Goal: Task Accomplishment & Management: Manage account settings

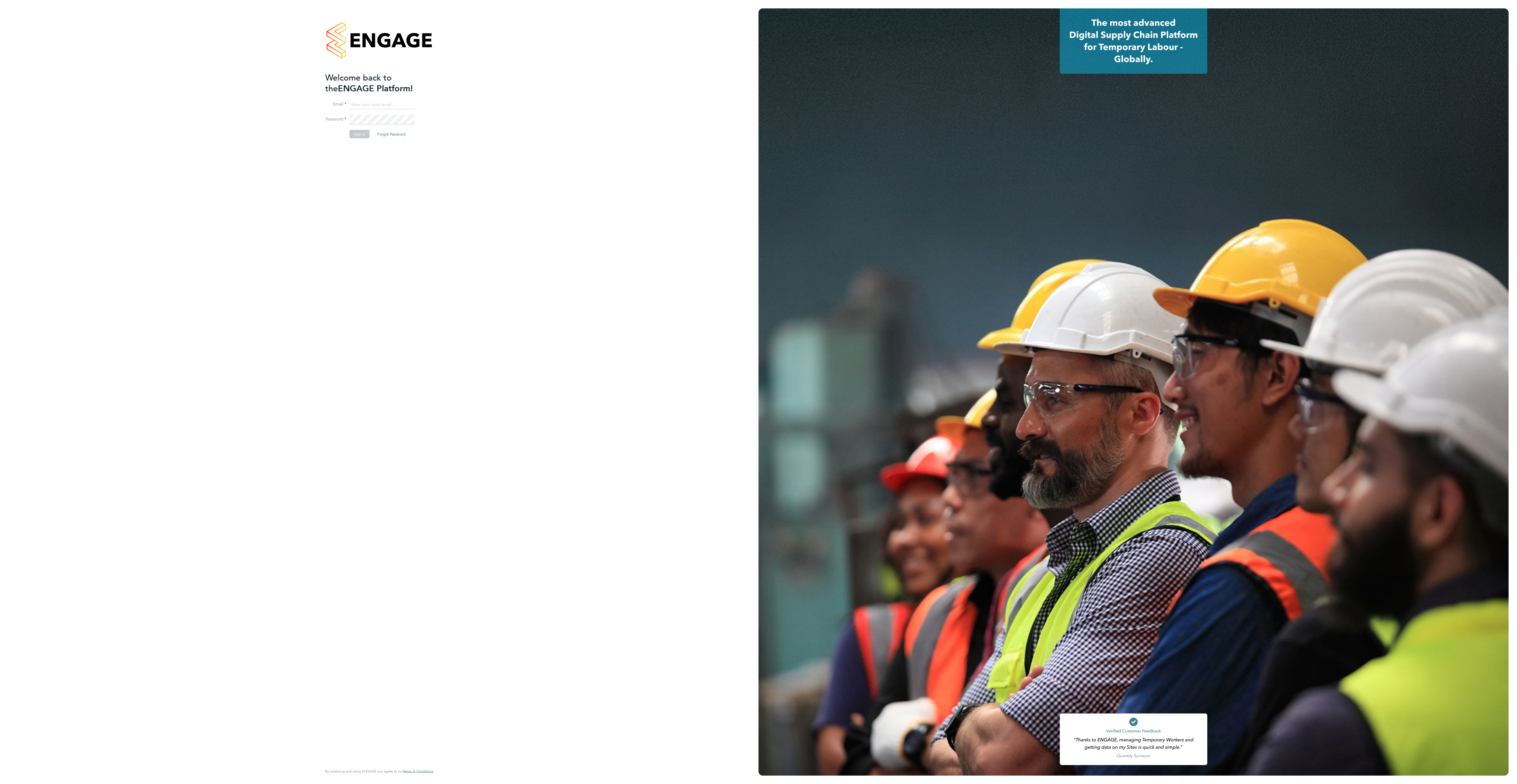
type input "[PERSON_NAME][EMAIL_ADDRESS][PERSON_NAME][DOMAIN_NAME]"
click at [352, 142] on li "Sign In Forgot Password" at bounding box center [376, 136] width 102 height 14
click at [359, 138] on button "Sign In" at bounding box center [359, 134] width 20 height 8
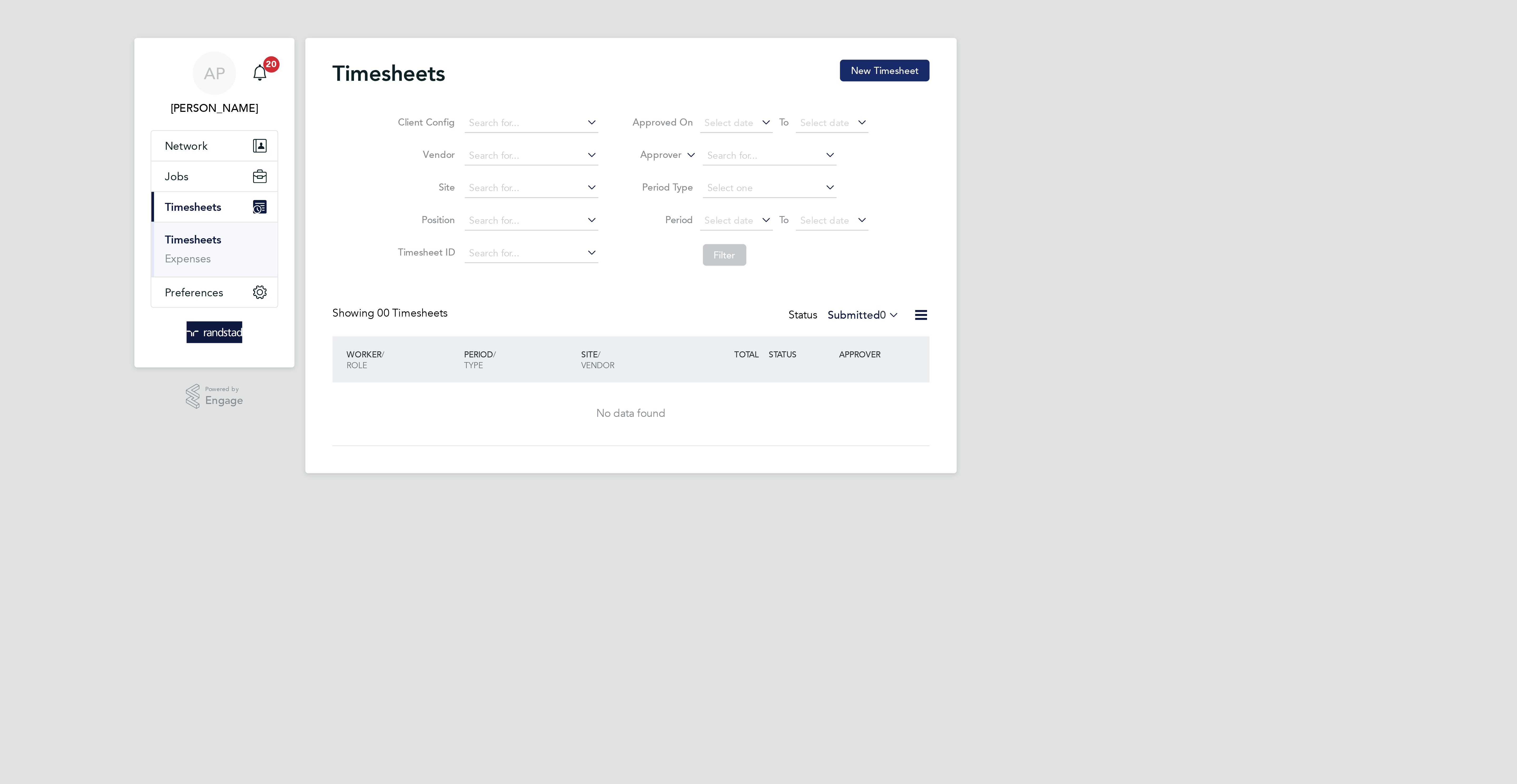
click at [849, 30] on button "New Timesheet" at bounding box center [857, 27] width 35 height 8
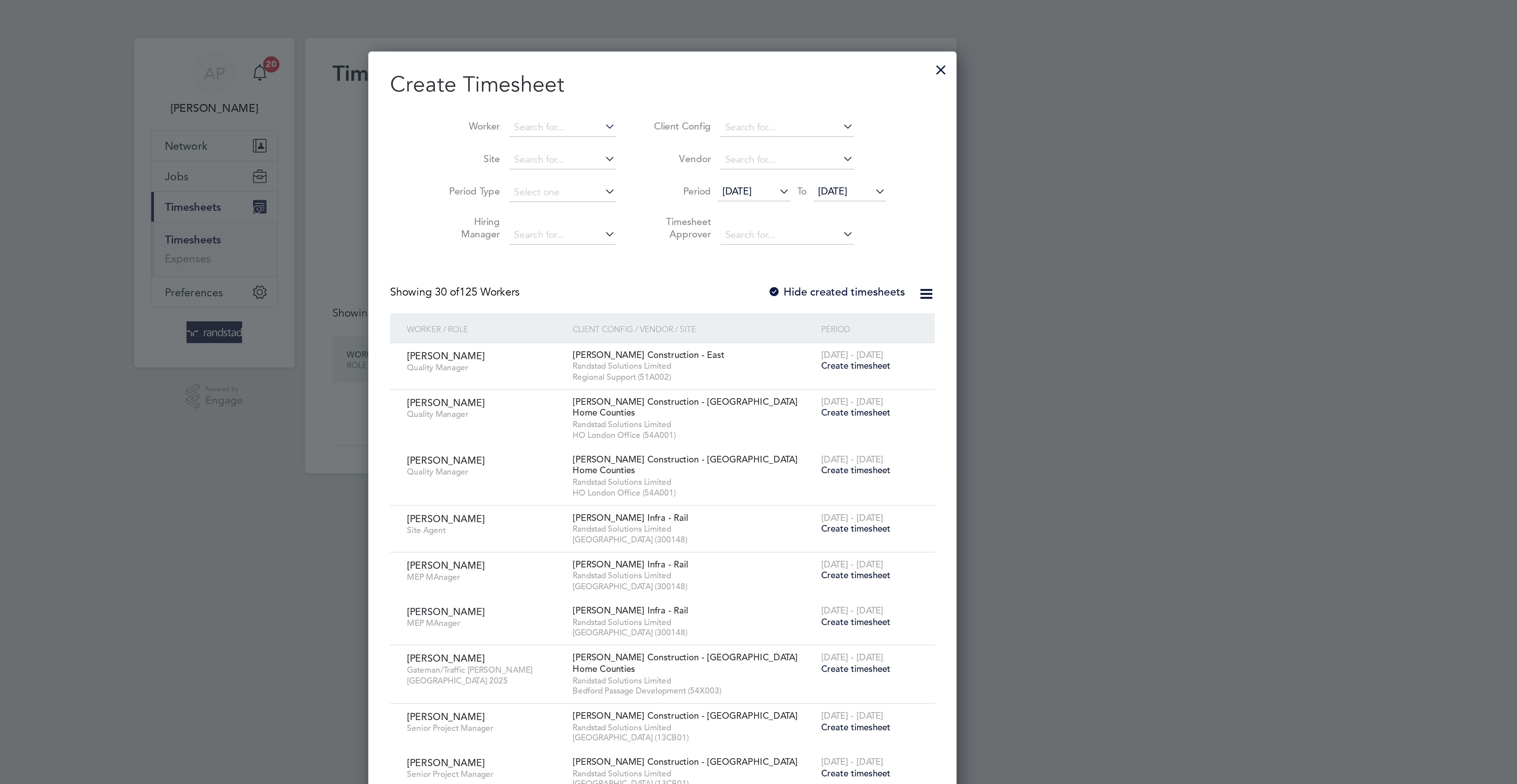
scroll to position [1147, 204]
click at [711, 50] on input at bounding box center [732, 49] width 41 height 8
type input "Oliver Lawley"
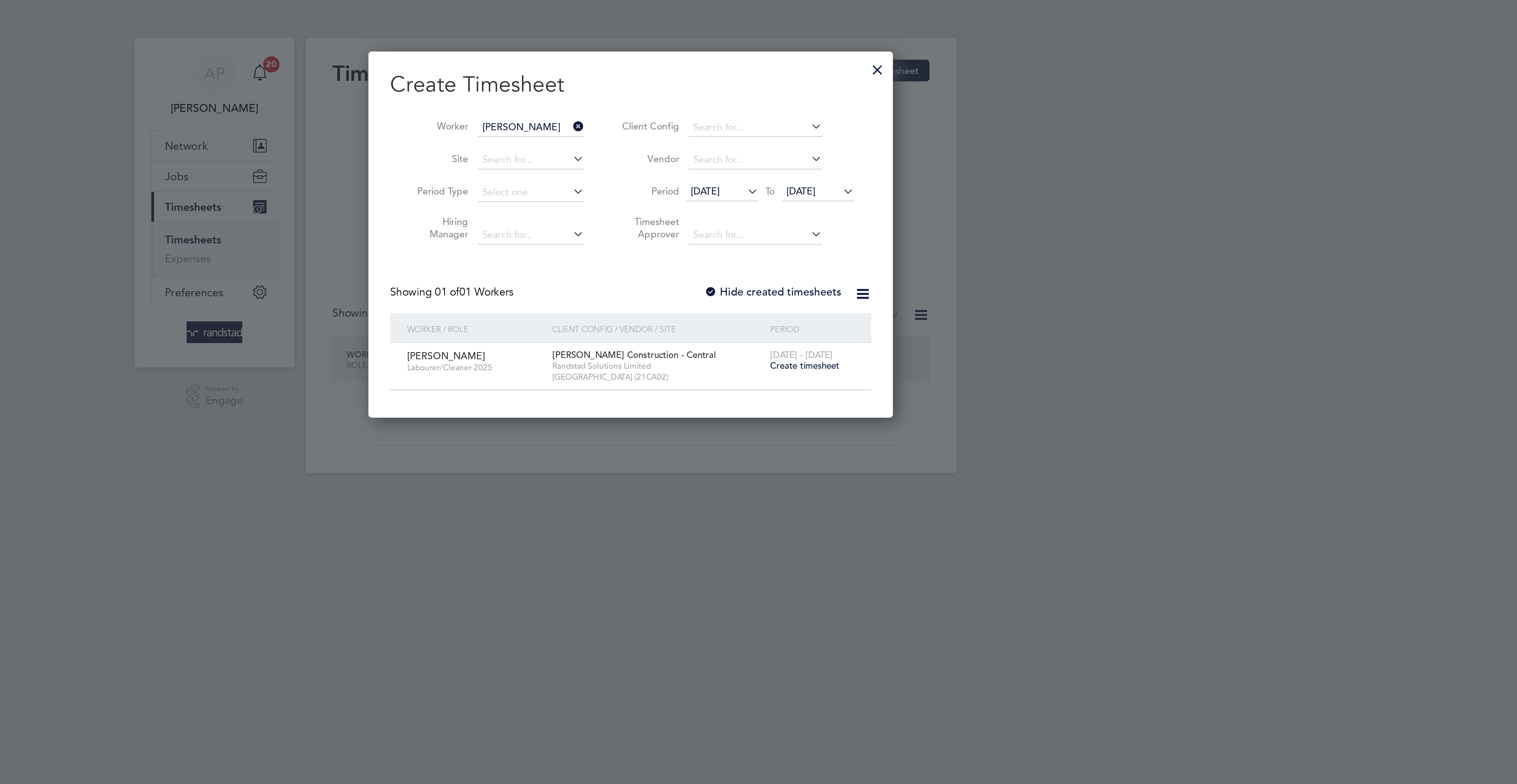
scroll to position [146, 204]
click at [827, 115] on label "Hide created timesheets" at bounding box center [813, 113] width 54 height 5
click at [827, 114] on label "Hide created timesheets" at bounding box center [813, 113] width 54 height 5
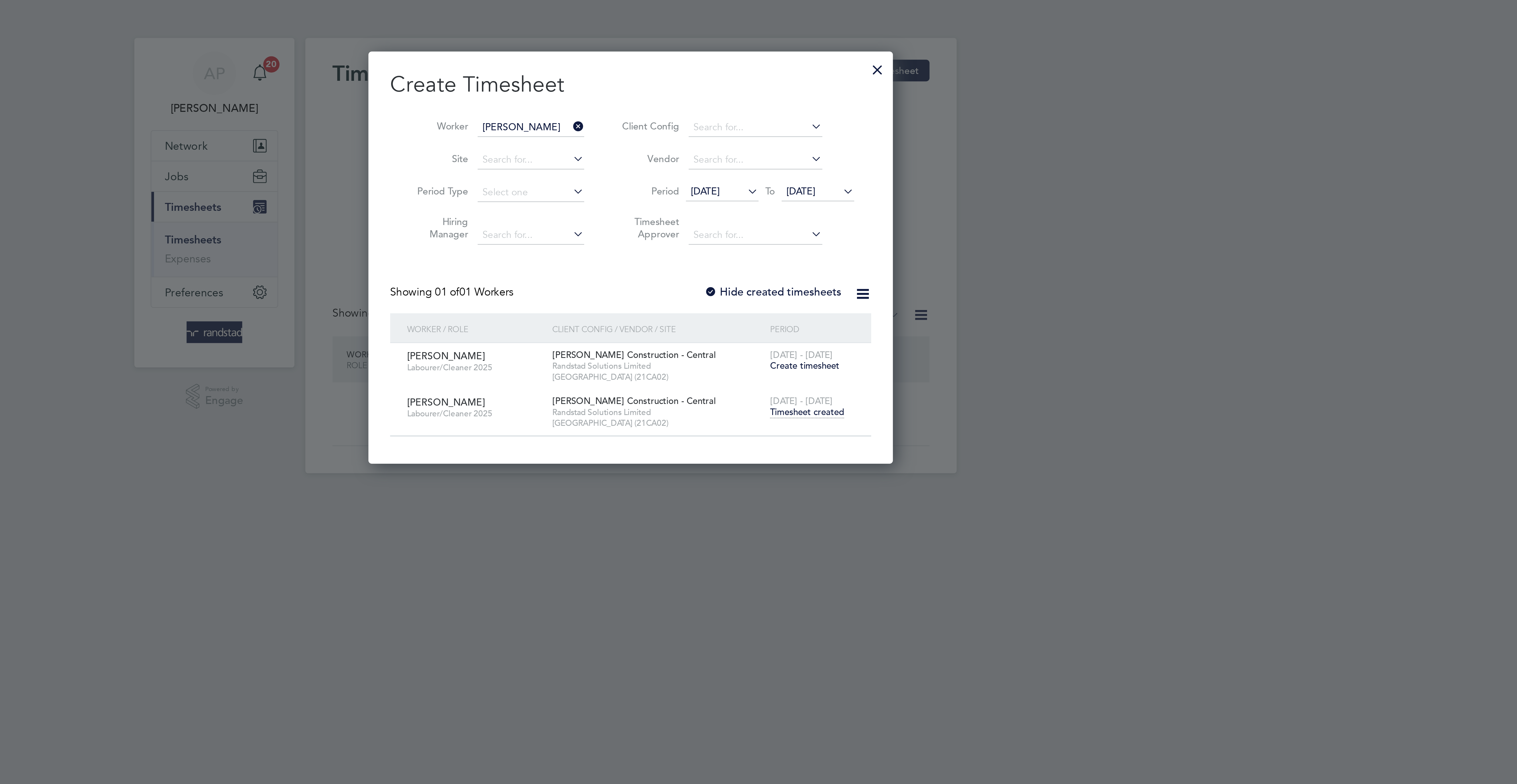
scroll to position [164, 204]
click at [823, 161] on span "Timesheet created" at bounding box center [827, 160] width 29 height 5
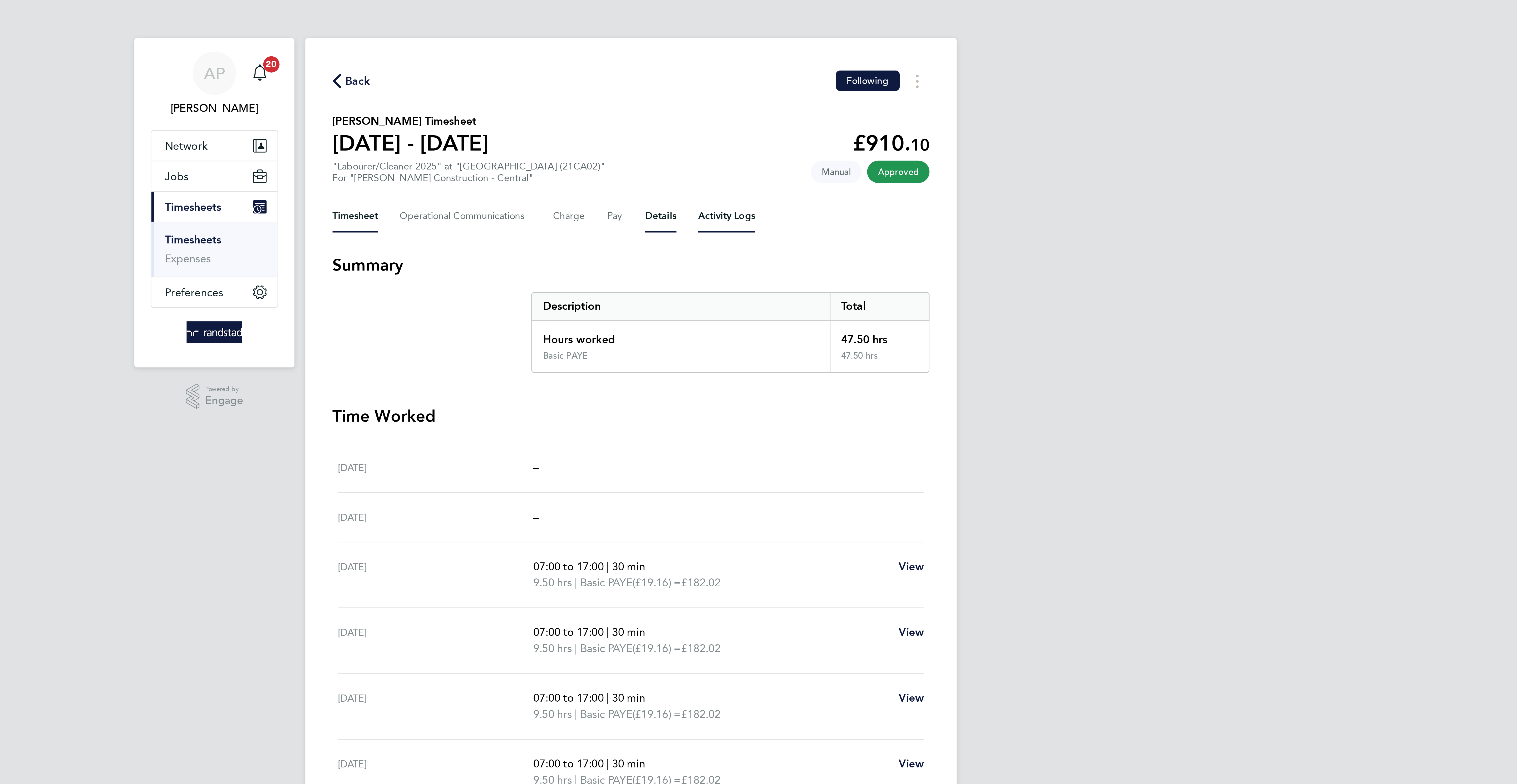
click at [764, 79] on button "Details" at bounding box center [770, 84] width 12 height 12
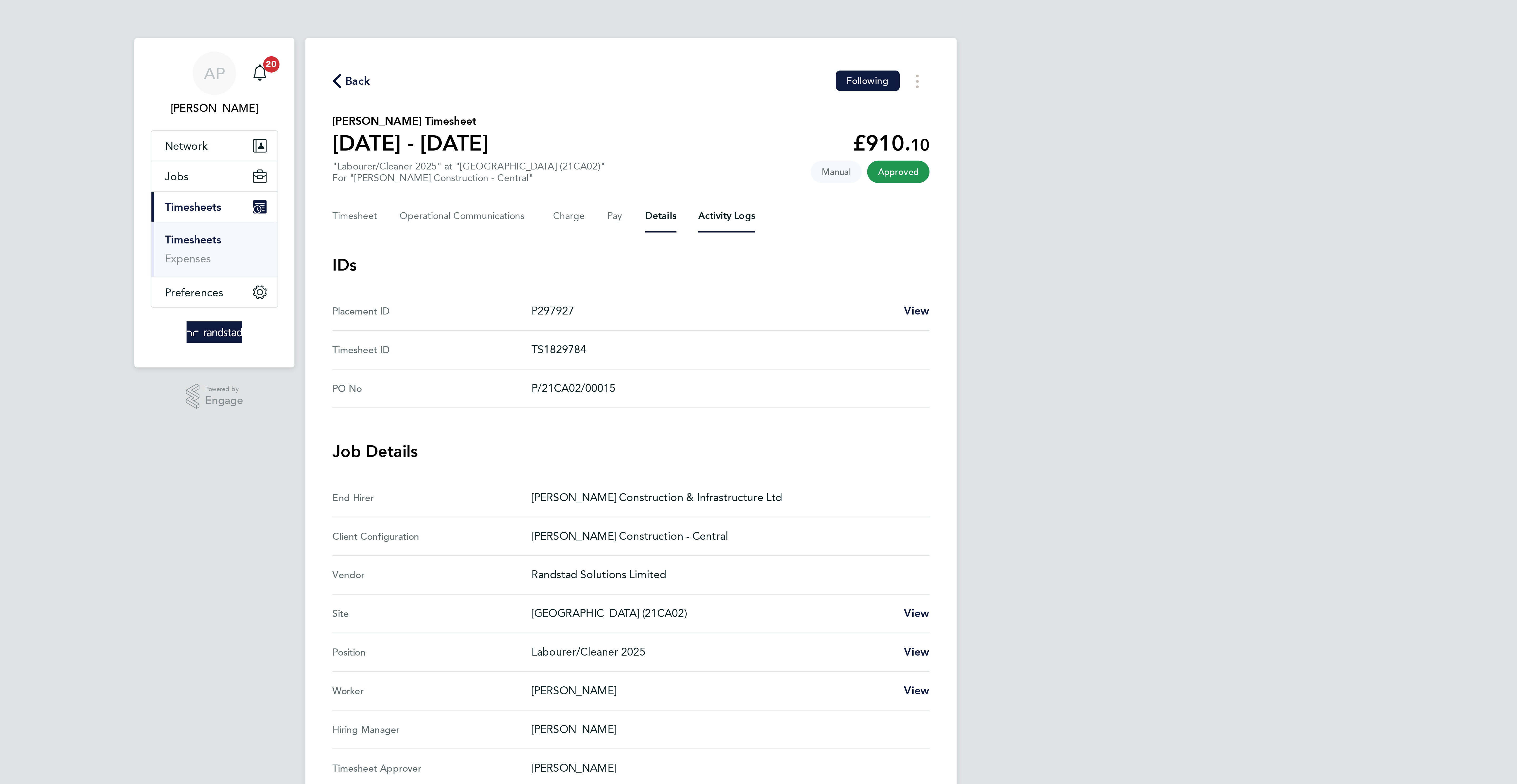
click at [793, 86] on Logs-tab "Activity Logs" at bounding box center [796, 84] width 22 height 12
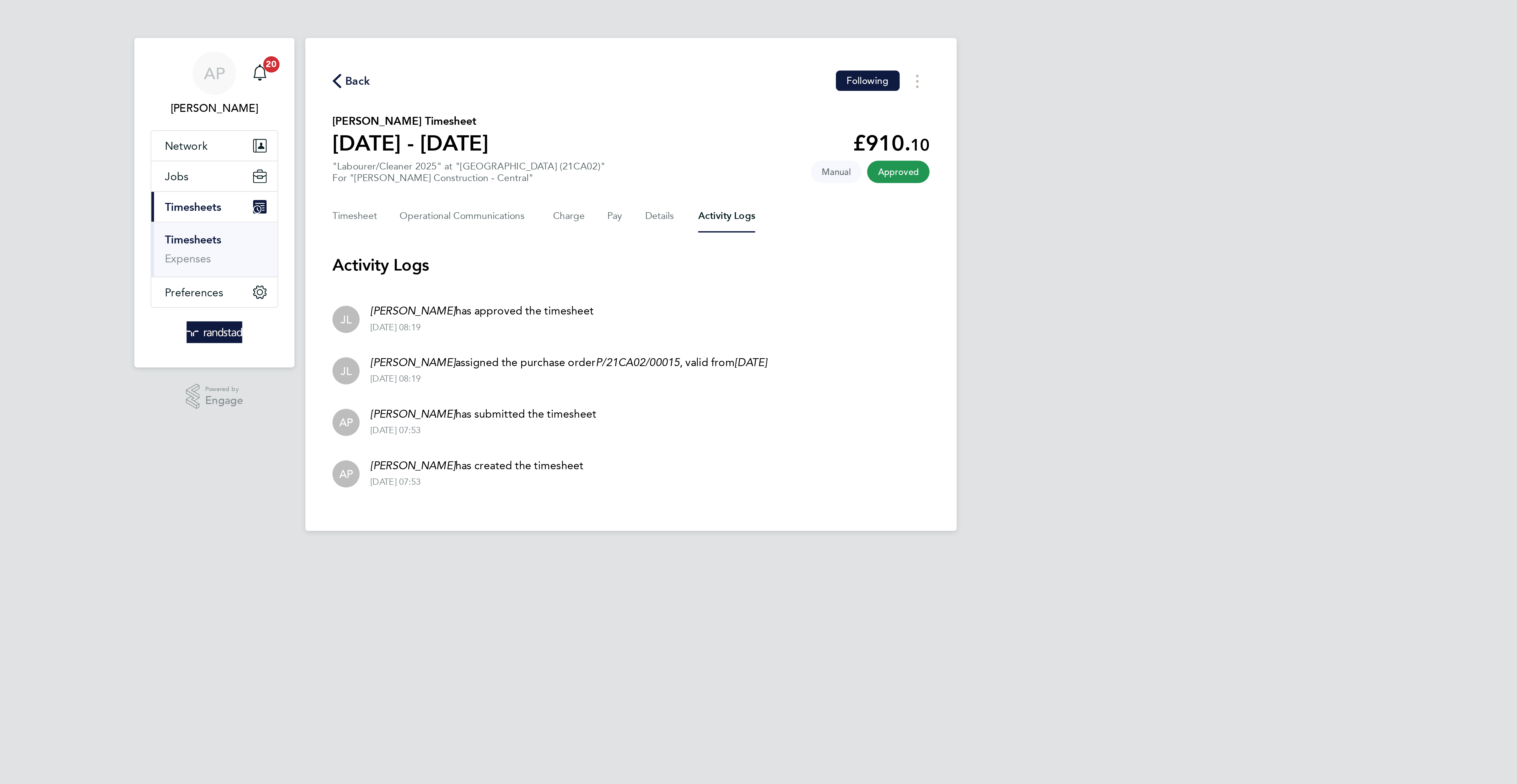
click at [651, 26] on div "Back Following Oliver Lawley's Timesheet 20 - 26 Sept 2025 £910. 10 "Labourer/C…" at bounding box center [758, 110] width 253 height 191
click at [654, 32] on span "Back" at bounding box center [652, 31] width 10 height 6
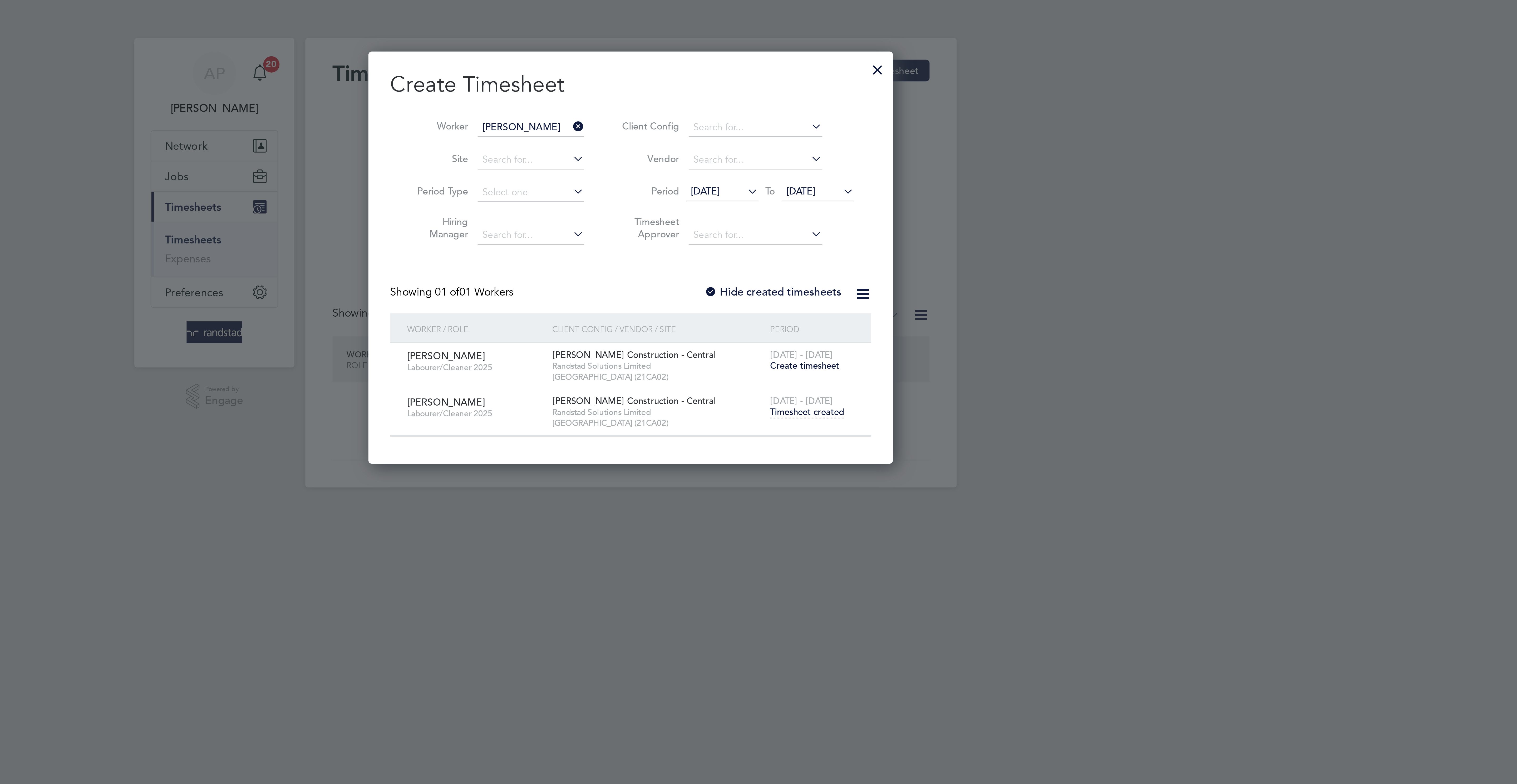
scroll to position [164, 204]
drag, startPoint x: 851, startPoint y: 28, endPoint x: 783, endPoint y: 50, distance: 71.5
click at [852, 28] on div at bounding box center [854, 26] width 9 height 9
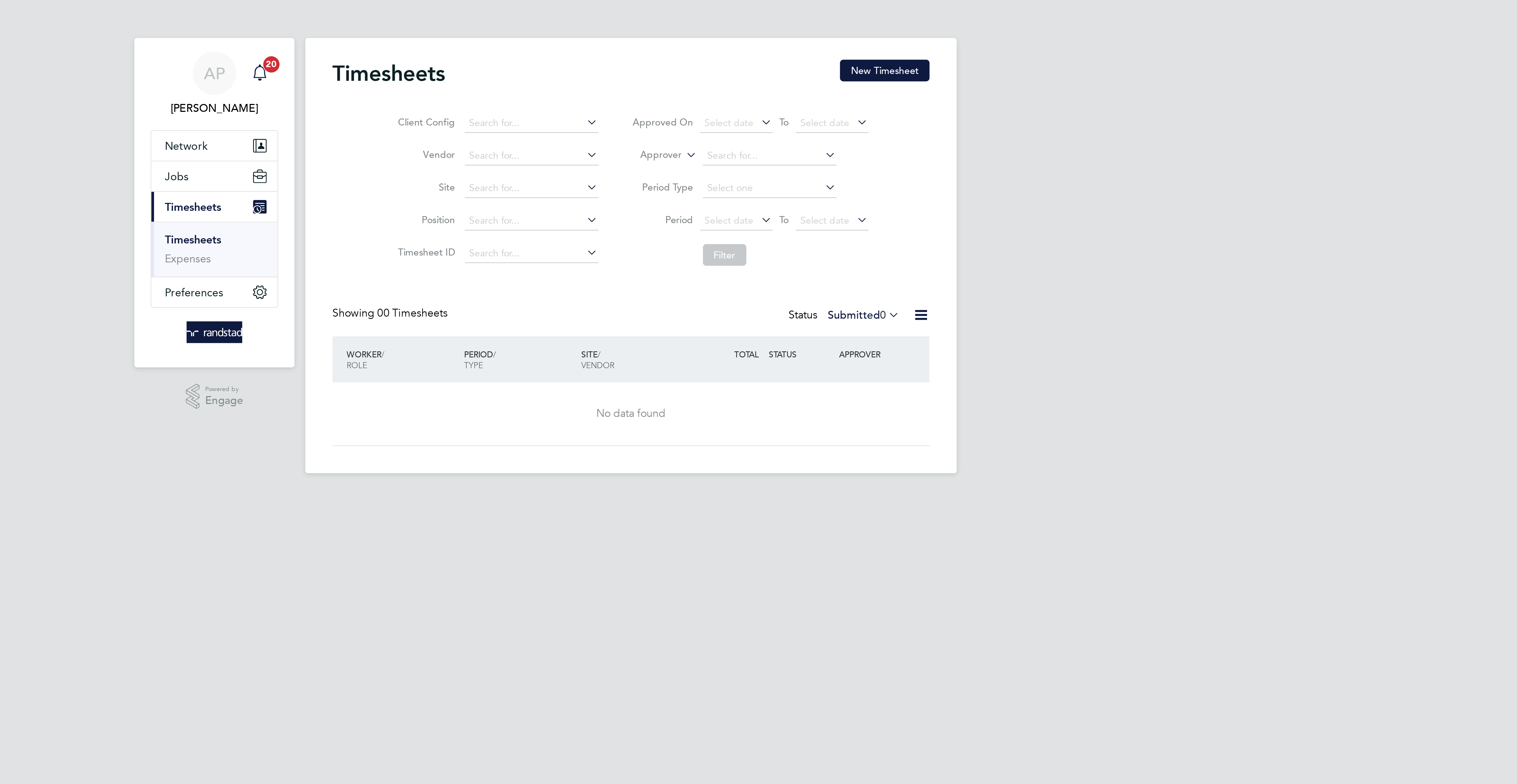
click at [614, 28] on icon "Main navigation" at bounding box center [614, 28] width 6 height 6
